Goal: Information Seeking & Learning: Find specific fact

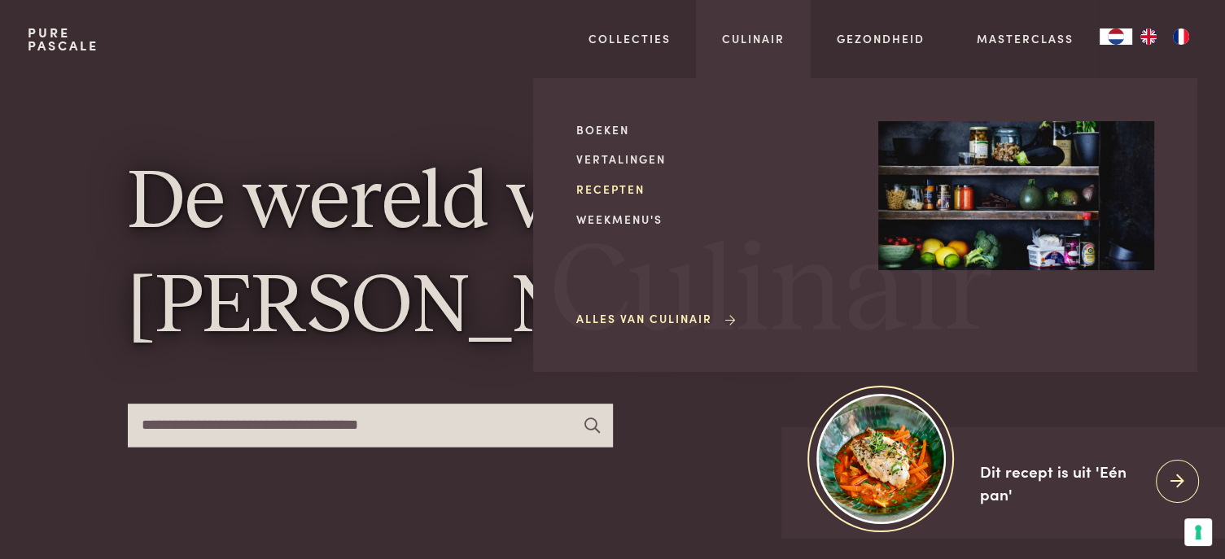
click at [622, 190] on link "Recepten" at bounding box center [714, 189] width 276 height 17
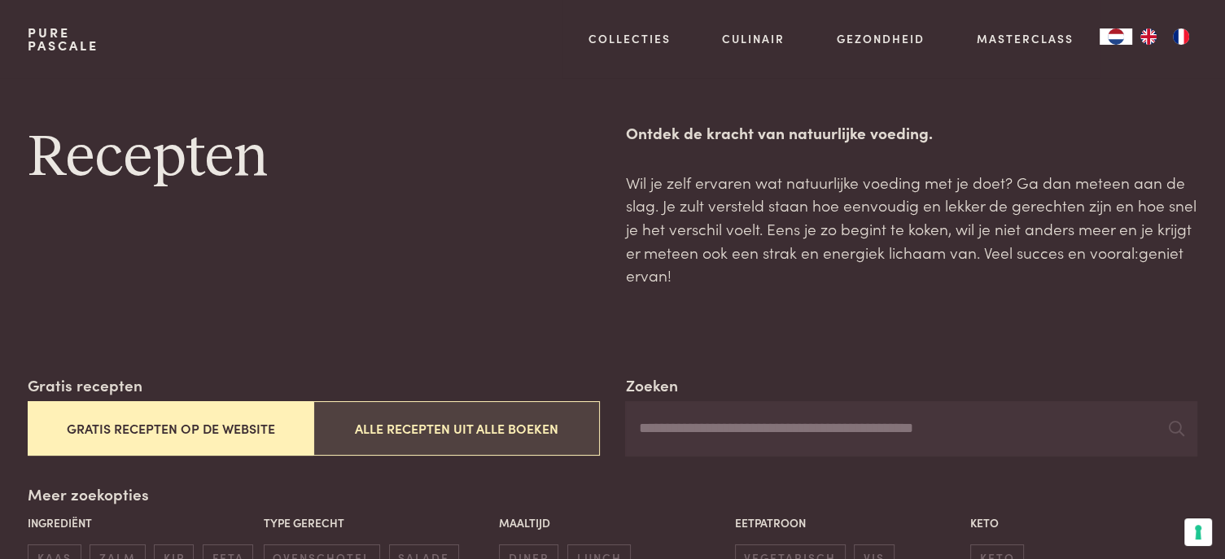
click at [453, 439] on button "Alle recepten uit alle boeken" at bounding box center [456, 428] width 286 height 55
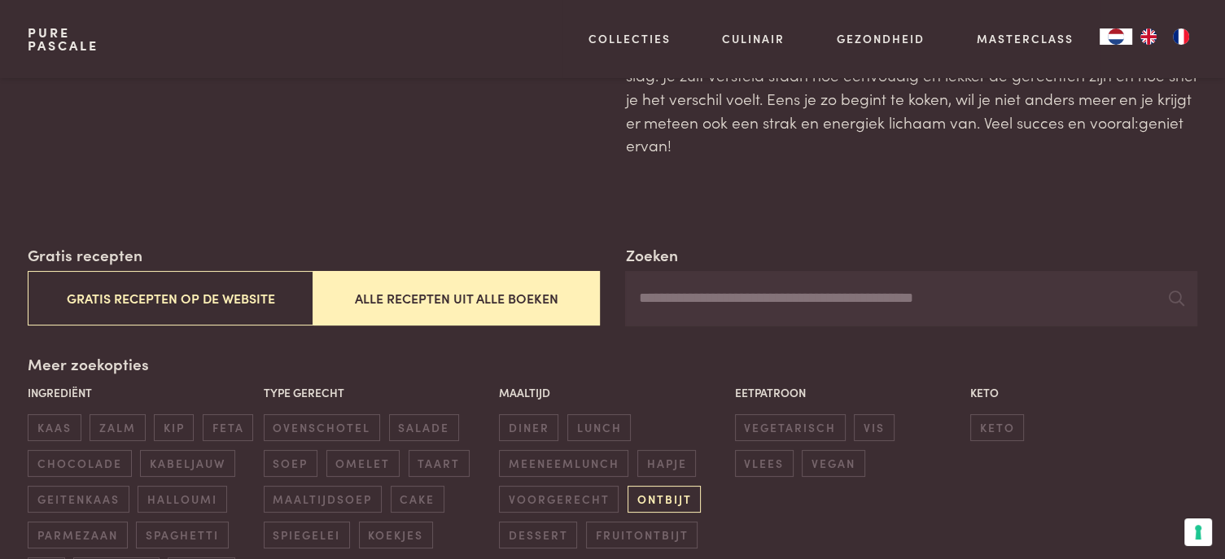
scroll to position [129, 0]
click at [662, 304] on input "Zoeken" at bounding box center [910, 299] width 571 height 55
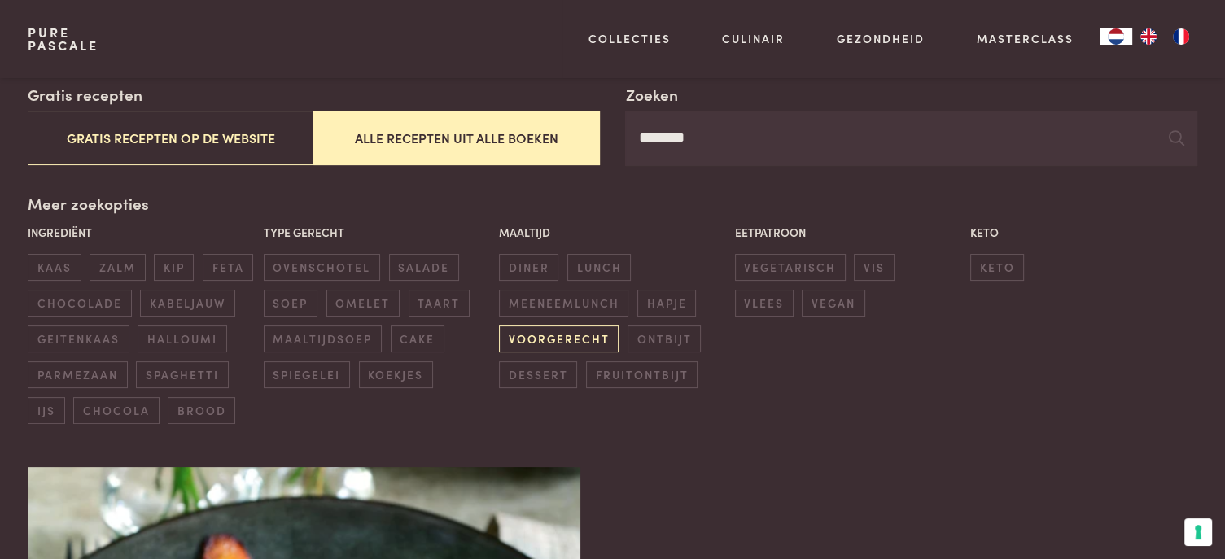
scroll to position [292, 0]
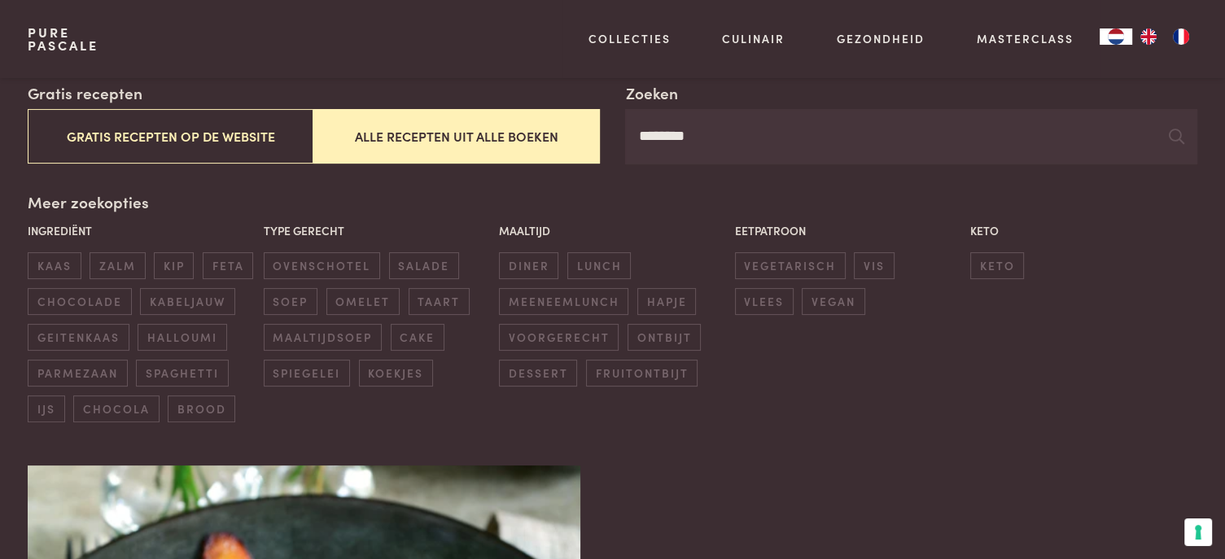
type input "********"
click at [433, 144] on button "Alle recepten uit alle boeken" at bounding box center [456, 136] width 286 height 55
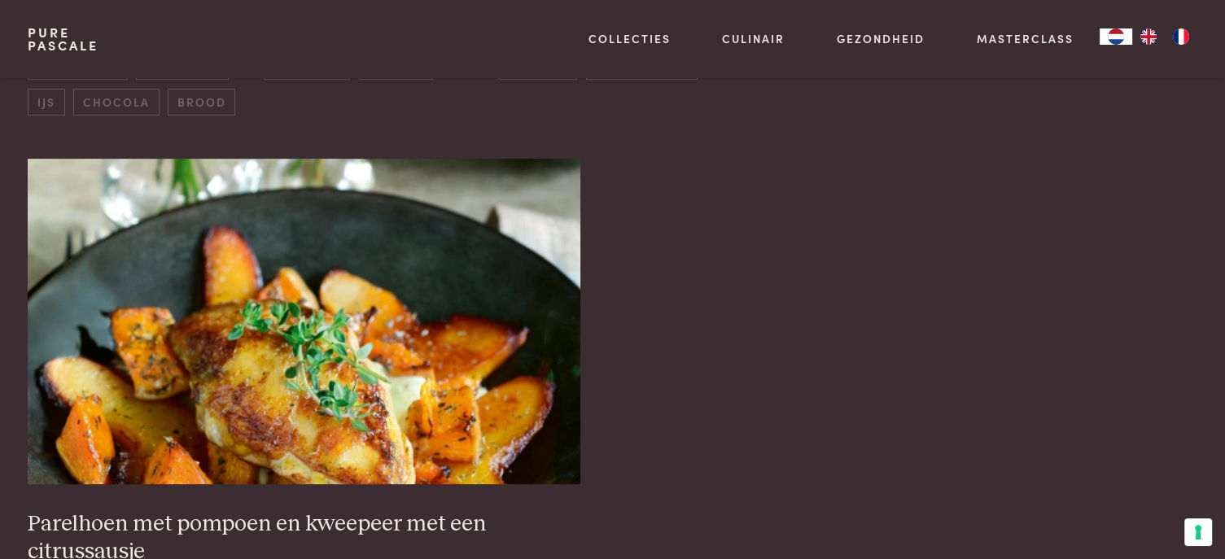
scroll to position [699, 0]
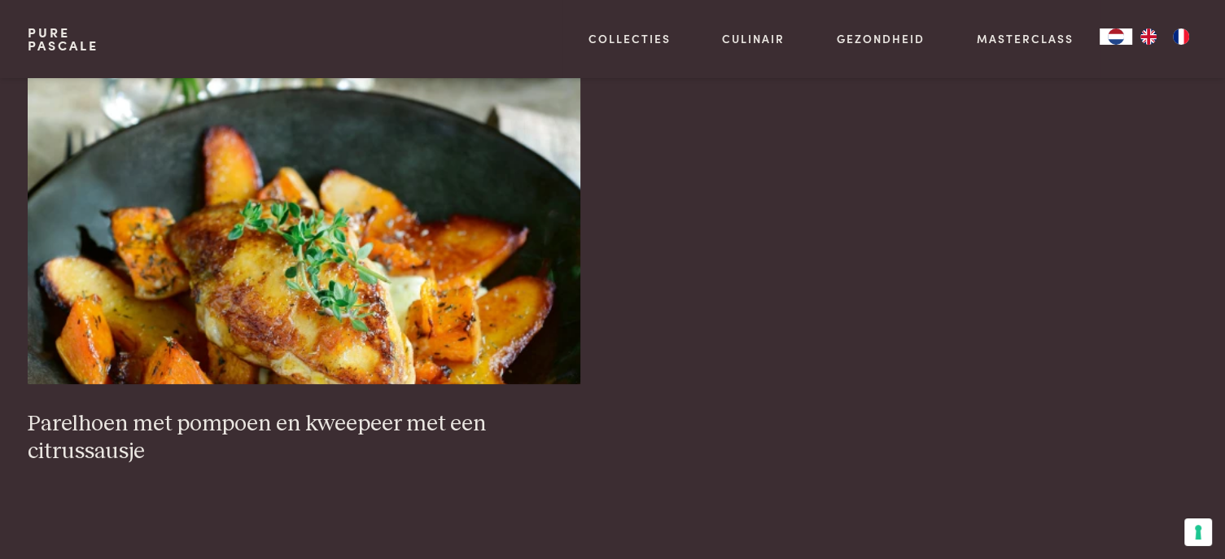
click at [779, 391] on div "Parelhoen met pompoen en kweepeer met een citrussausje Vorige 1 Volgende" at bounding box center [612, 295] width 1169 height 473
